Goal: Task Accomplishment & Management: Manage account settings

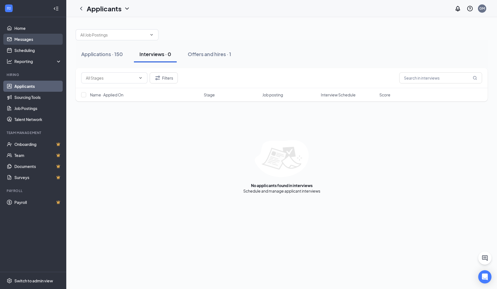
click at [38, 41] on link "Messages" at bounding box center [37, 39] width 47 height 11
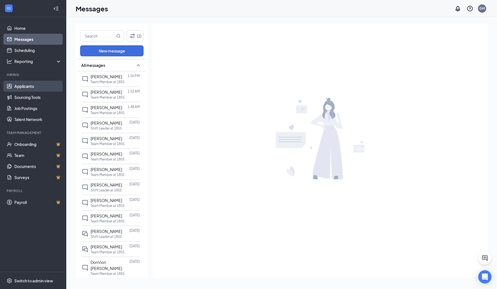
click at [35, 88] on link "Applicants" at bounding box center [37, 86] width 47 height 11
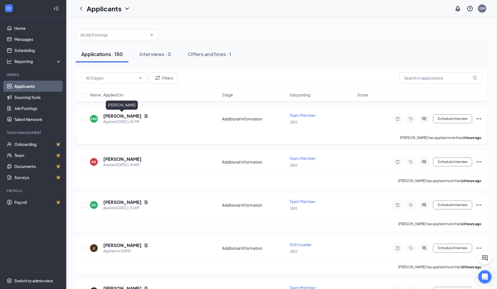
click at [120, 115] on h5 "[PERSON_NAME]" at bounding box center [122, 116] width 38 height 6
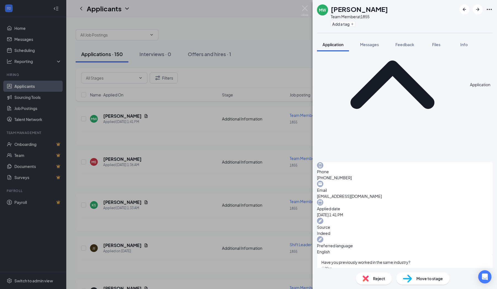
scroll to position [59, 0]
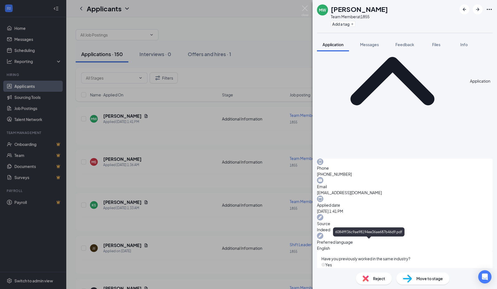
drag, startPoint x: 173, startPoint y: 67, endPoint x: 173, endPoint y: 84, distance: 17.9
click at [173, 84] on div "[PERSON_NAME] [PERSON_NAME] Team Member at 1855 Add a tag Application Messages …" at bounding box center [248, 144] width 497 height 289
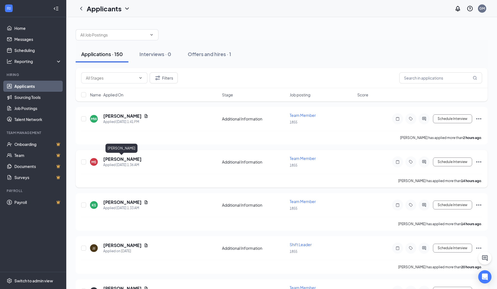
click at [124, 160] on h5 "[PERSON_NAME]" at bounding box center [122, 159] width 38 height 6
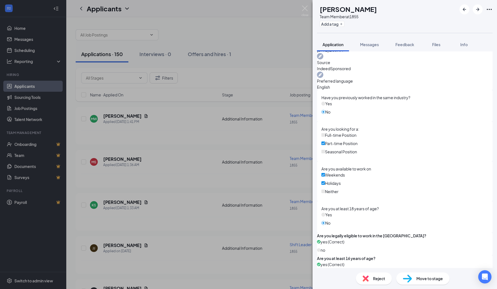
scroll to position [219, 0]
click at [335, 23] on button "Add a tag" at bounding box center [332, 24] width 25 height 6
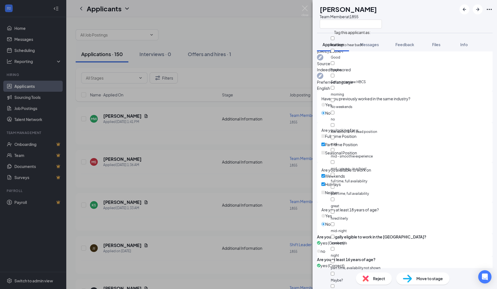
click at [345, 116] on div "no" at bounding box center [362, 119] width 62 height 6
click at [334, 111] on input "no" at bounding box center [333, 113] width 4 height 4
checkbox input "true"
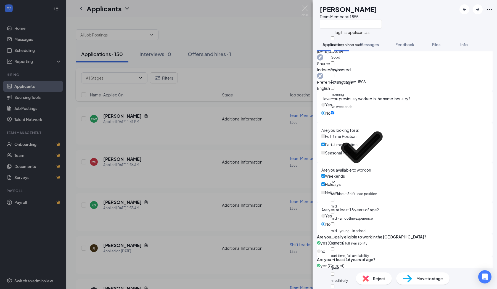
click at [294, 115] on div "MS [PERSON_NAME] Team Member at 1855 Application Messages Feedback Files Info C…" at bounding box center [248, 144] width 497 height 289
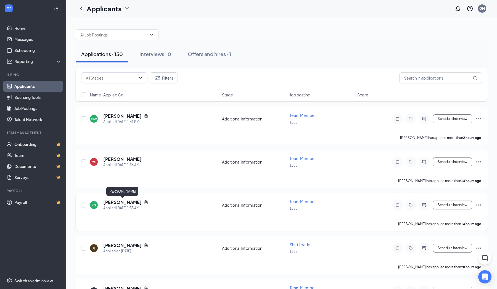
click at [133, 202] on h5 "[PERSON_NAME]" at bounding box center [122, 202] width 38 height 6
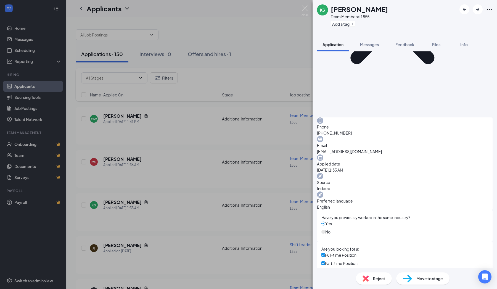
scroll to position [88, 0]
